Goal: Task Accomplishment & Management: Manage account settings

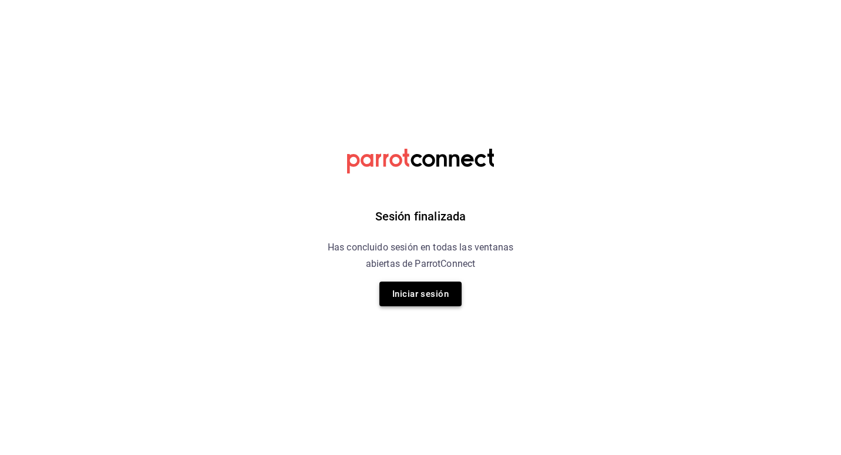
click at [434, 296] on button "Iniciar sesión" at bounding box center [421, 293] width 82 height 25
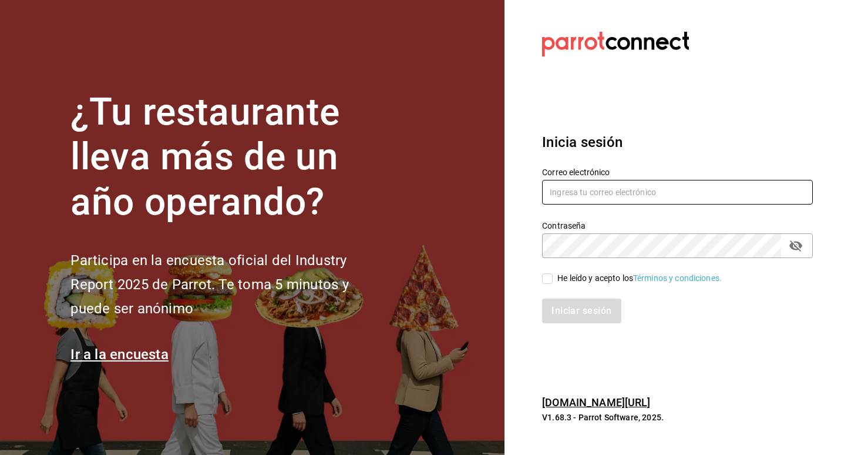
click at [593, 182] on input "text" at bounding box center [677, 192] width 271 height 25
click at [686, 189] on input "[EMAIL_ADDRESS][DOMAIN_NAME]" at bounding box center [677, 192] width 271 height 25
type input "[EMAIL_ADDRESS][DOMAIN_NAME]"
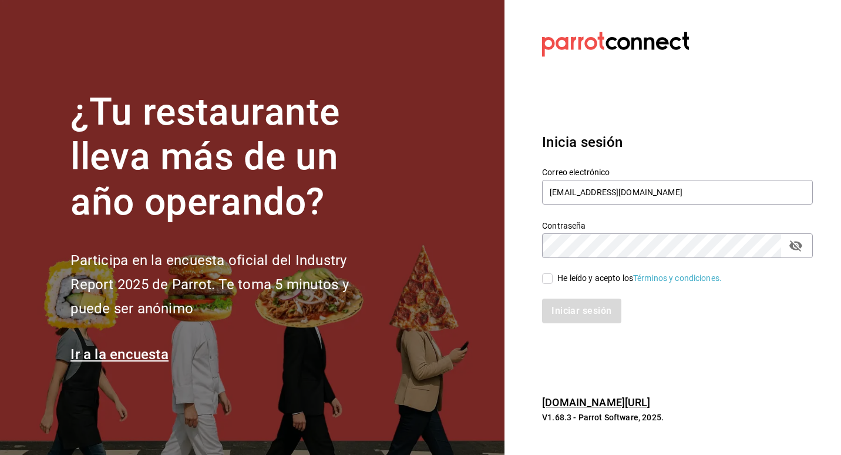
click at [564, 277] on div "He leído y acepto los Términos y condiciones." at bounding box center [640, 278] width 165 height 12
click at [553, 277] on input "He leído y acepto los Términos y condiciones." at bounding box center [547, 278] width 11 height 11
checkbox input "true"
click at [589, 314] on button "Iniciar sesión" at bounding box center [582, 310] width 80 height 25
